Goal: Task Accomplishment & Management: Manage account settings

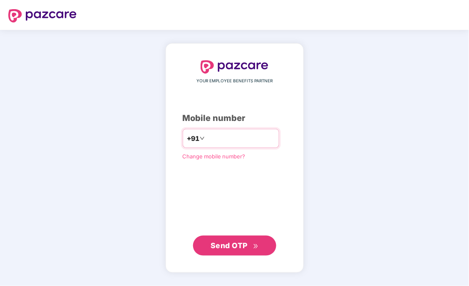
click at [226, 138] on input "number" at bounding box center [240, 138] width 68 height 13
type input "**********"
click at [247, 246] on span "Send OTP" at bounding box center [234, 246] width 48 height 12
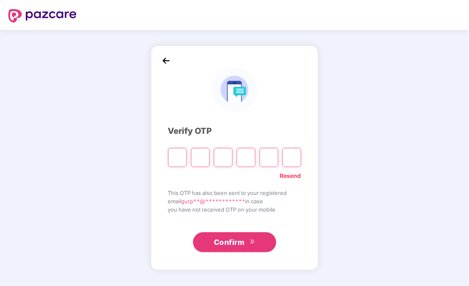
type input "*"
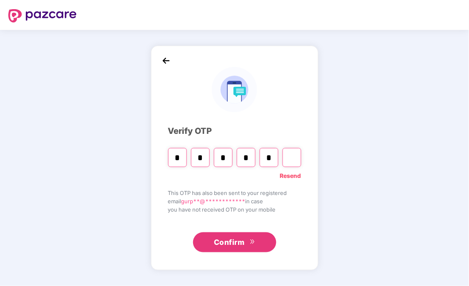
type input "*"
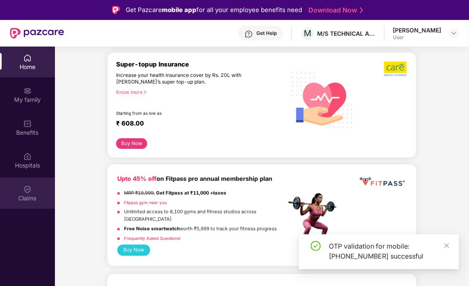
scroll to position [323, 0]
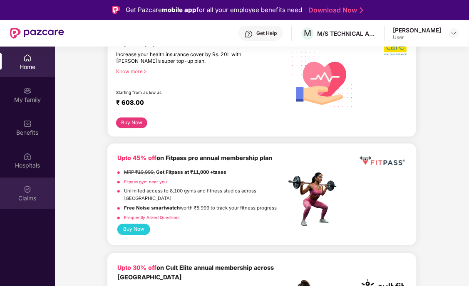
click at [24, 186] on img at bounding box center [27, 189] width 8 height 8
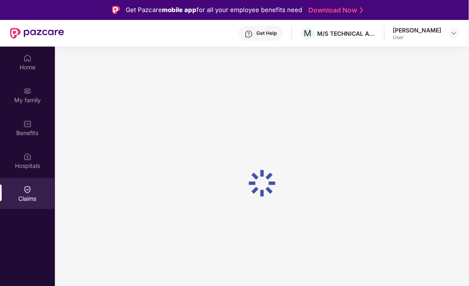
scroll to position [0, 0]
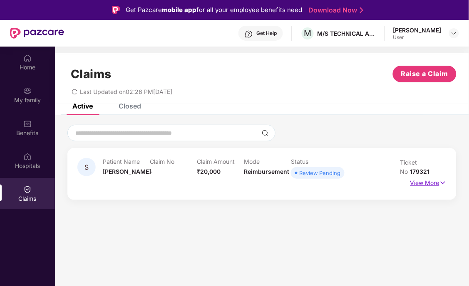
click at [413, 182] on p "View More" at bounding box center [428, 181] width 36 height 11
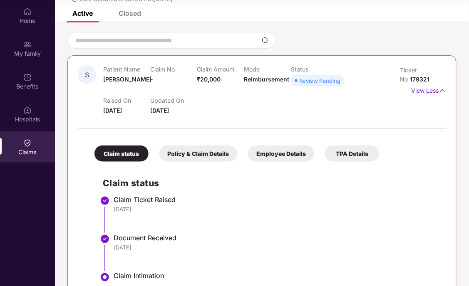
scroll to position [73, 0]
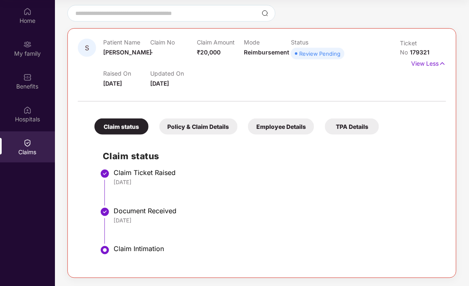
click at [207, 126] on div "Policy & Claim Details" at bounding box center [198, 126] width 78 height 16
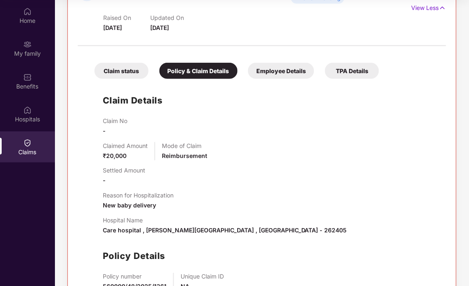
scroll to position [46, 0]
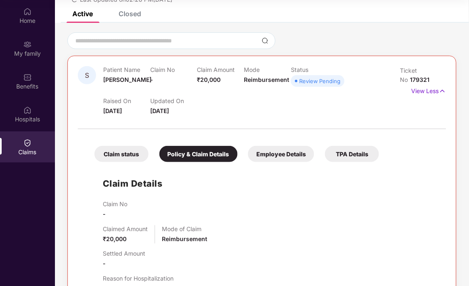
click at [284, 155] on div "Employee Details" at bounding box center [281, 154] width 66 height 16
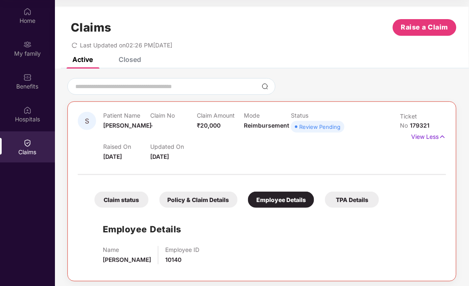
scroll to position [3, 0]
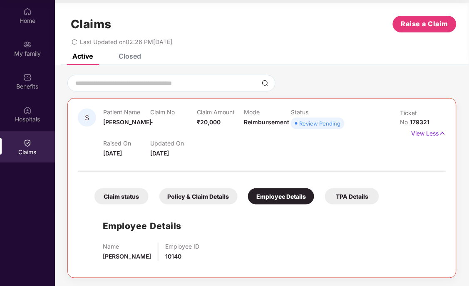
click at [358, 197] on div "TPA Details" at bounding box center [352, 196] width 54 height 16
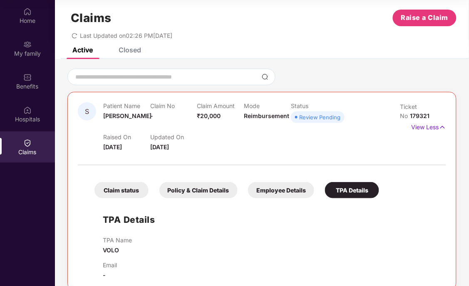
scroll to position [0, 0]
